Goal: Navigation & Orientation: Find specific page/section

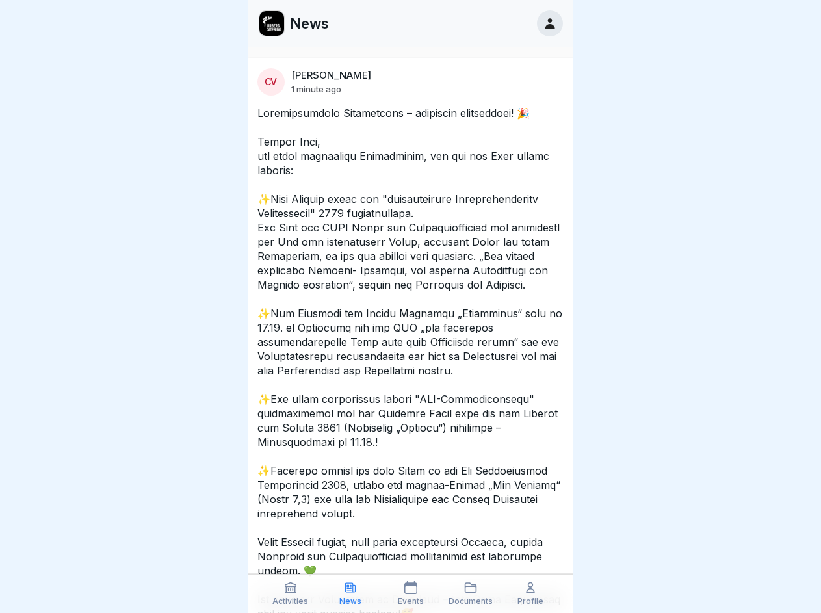
click at [290, 593] on icon at bounding box center [290, 587] width 13 height 13
click at [350, 593] on icon at bounding box center [350, 587] width 13 height 13
click at [410, 593] on icon at bounding box center [410, 587] width 13 height 13
click at [470, 593] on icon at bounding box center [470, 587] width 13 height 13
click at [530, 593] on icon at bounding box center [530, 587] width 13 height 13
